Goal: Check status: Check status

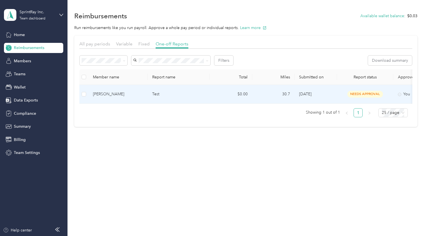
click at [295, 93] on td "6/19/2024" at bounding box center [316, 94] width 42 height 19
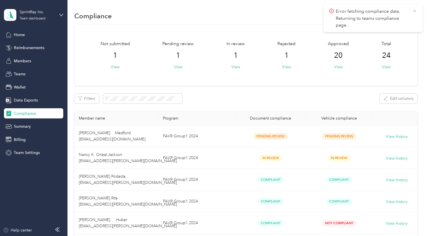
click at [416, 13] on icon at bounding box center [414, 10] width 5 height 5
